Goal: Transaction & Acquisition: Purchase product/service

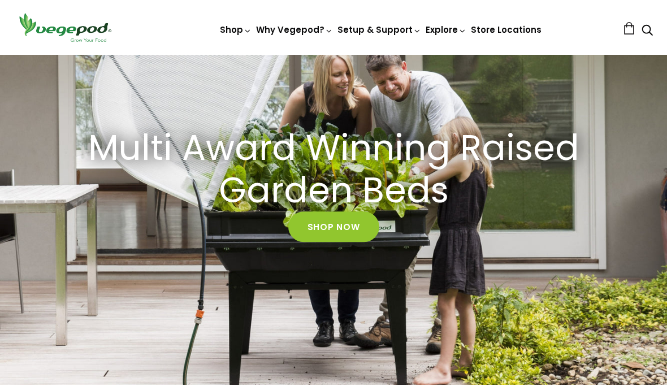
scroll to position [96, 0]
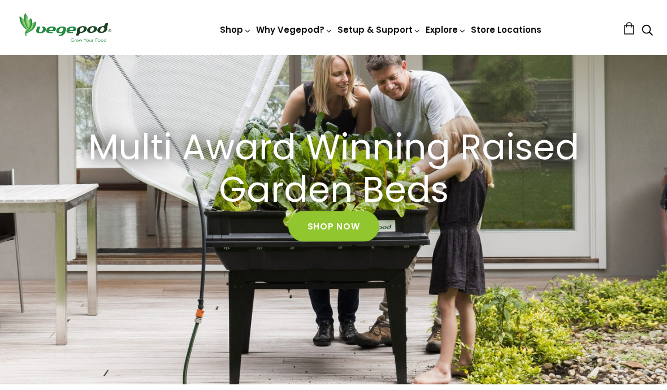
click at [347, 223] on link "Shop Now" at bounding box center [333, 227] width 91 height 31
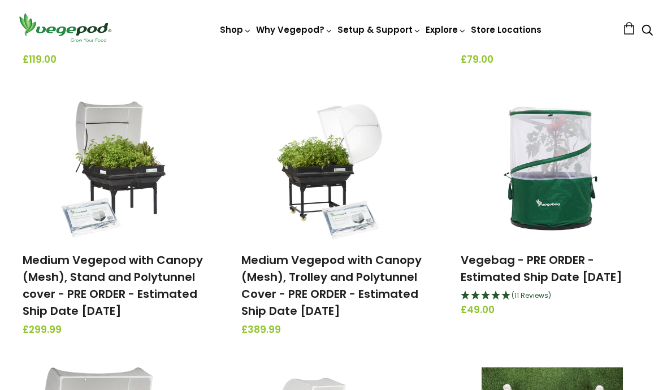
scroll to position [652, 0]
click at [517, 282] on link "Vegebag - PRE ORDER - Estimated Ship Date [DATE]" at bounding box center [542, 268] width 162 height 33
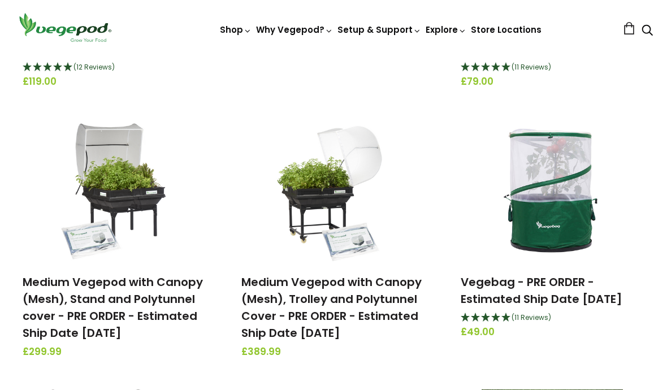
scroll to position [628, 0]
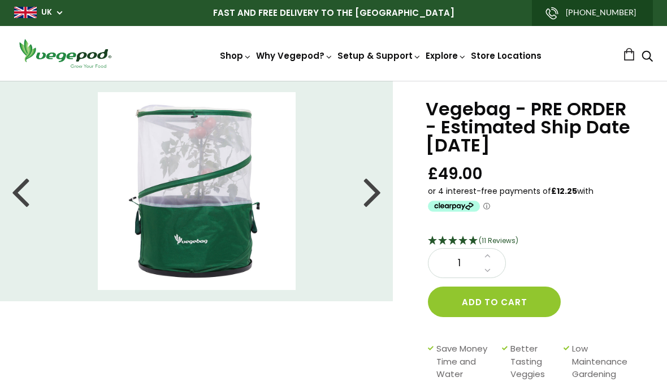
click at [540, 222] on div "Vegebag - PRE ORDER - Estimated Ship Date OCTOBER 1ST £49.00 (11 Reviews) 1 Add…" at bounding box center [533, 270] width 211 height 340
